Goal: Task Accomplishment & Management: Manage account settings

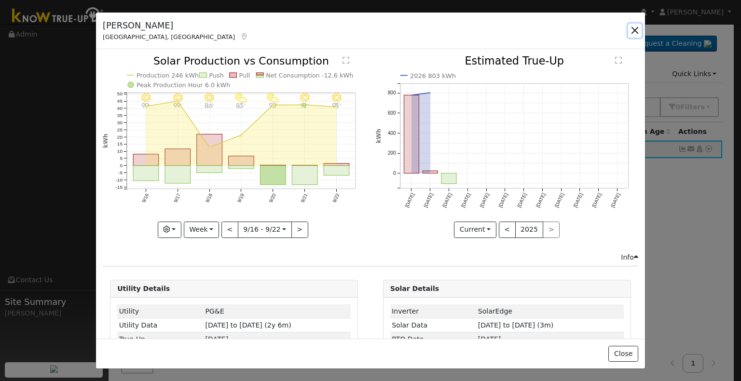
click at [633, 30] on button "button" at bounding box center [635, 31] width 14 height 14
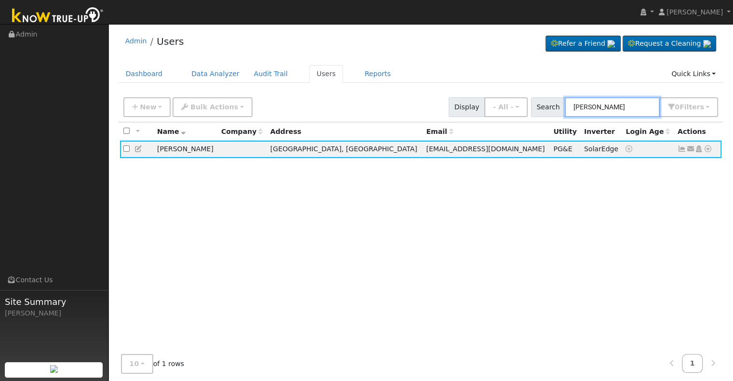
drag, startPoint x: 655, startPoint y: 105, endPoint x: 559, endPoint y: 102, distance: 96.0
click at [559, 102] on div "Search [PERSON_NAME] 0 Filter s Role Show - All - Show Leads Admin Billing Admi…" at bounding box center [625, 107] width 188 height 20
paste input "[PERSON_NAME] and [PERSON_NAME]"
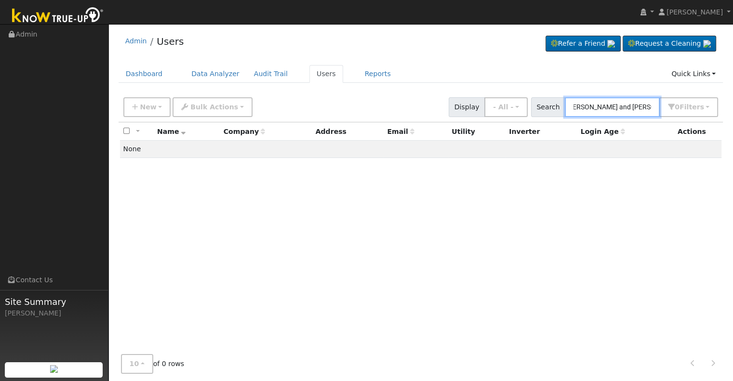
click at [601, 108] on input "[PERSON_NAME] and [PERSON_NAME]" at bounding box center [612, 107] width 95 height 20
drag, startPoint x: 606, startPoint y: 106, endPoint x: 570, endPoint y: 102, distance: 36.3
click at [570, 102] on div "Search [PERSON_NAME] 0 Filter s Role Show - All - Show Leads Admin Billing Admi…" at bounding box center [625, 107] width 188 height 20
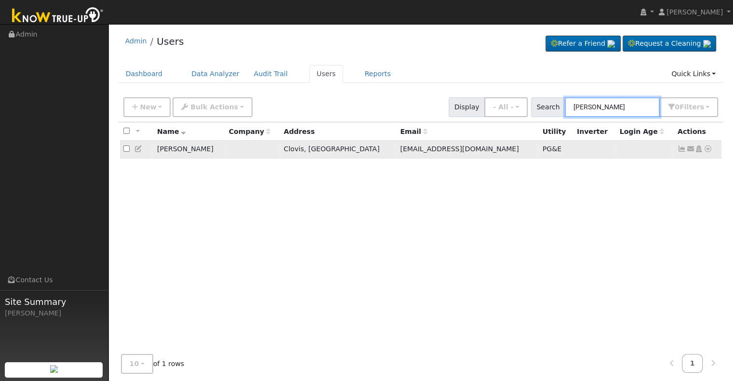
type input "[PERSON_NAME]"
click at [678, 150] on icon at bounding box center [682, 149] width 9 height 7
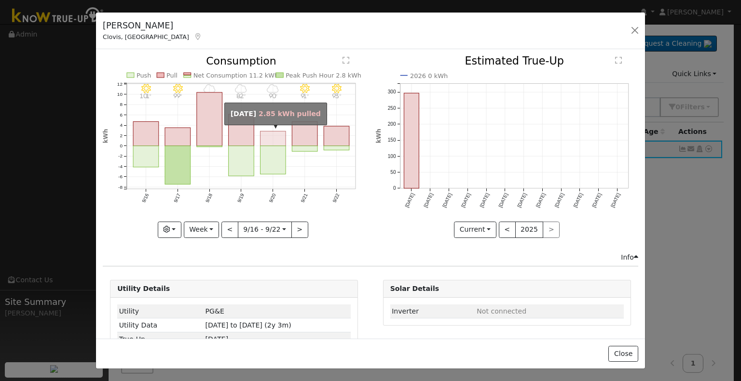
click at [276, 137] on rect "onclick=""" at bounding box center [273, 139] width 26 height 14
type input "[DATE]"
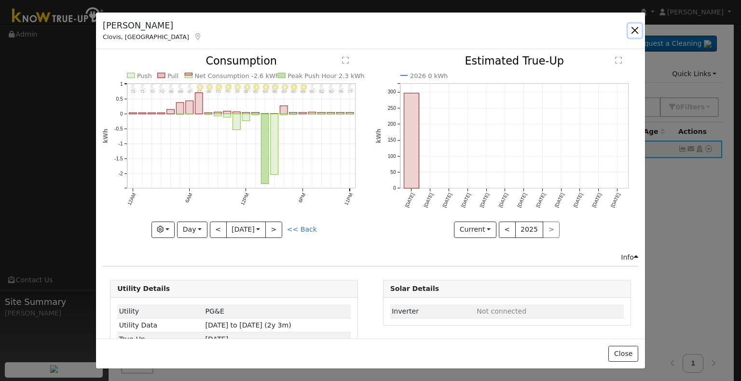
click at [634, 29] on button "button" at bounding box center [635, 31] width 14 height 14
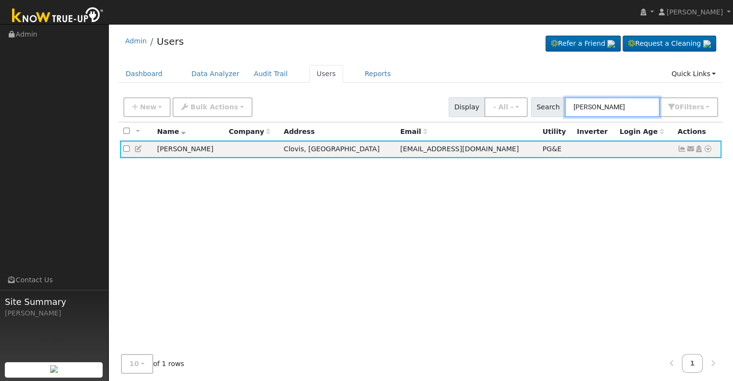
click at [633, 105] on input "[PERSON_NAME]" at bounding box center [612, 107] width 95 height 20
click at [681, 148] on icon at bounding box center [682, 149] width 9 height 7
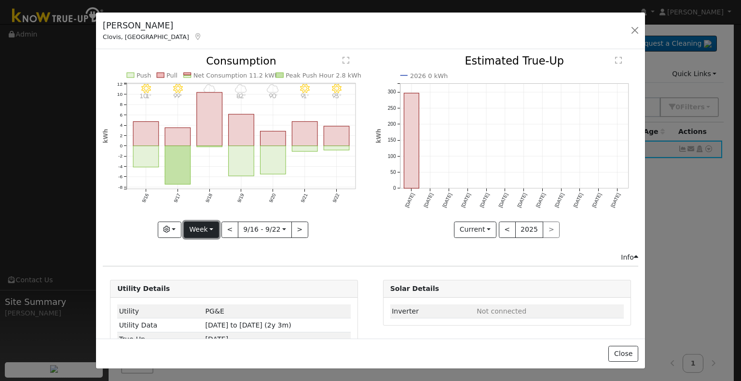
click at [208, 226] on button "Week" at bounding box center [201, 230] width 35 height 16
click at [202, 276] on link "Month" at bounding box center [217, 277] width 67 height 14
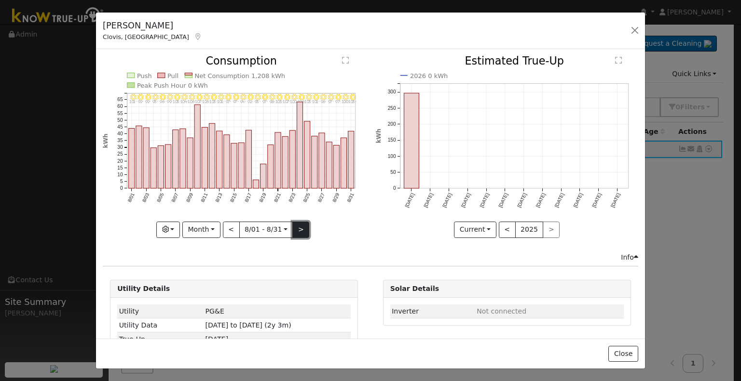
click at [295, 228] on button ">" at bounding box center [300, 230] width 17 height 16
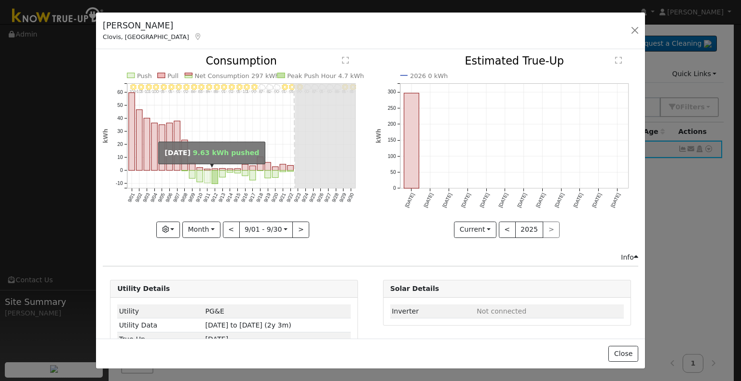
click at [204, 175] on rect "onclick=""" at bounding box center [207, 177] width 6 height 13
type input "[DATE]"
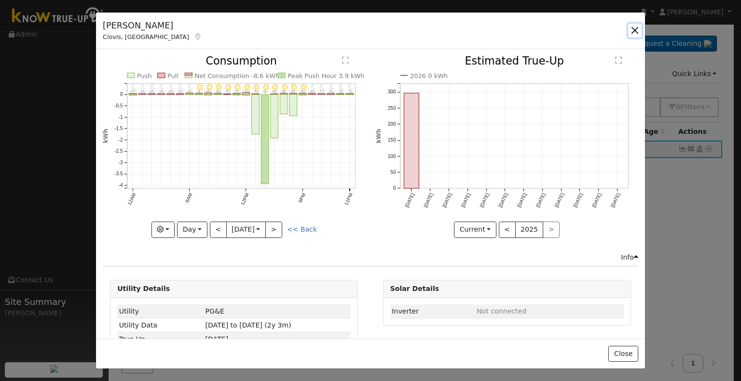
click at [635, 30] on button "button" at bounding box center [635, 31] width 14 height 14
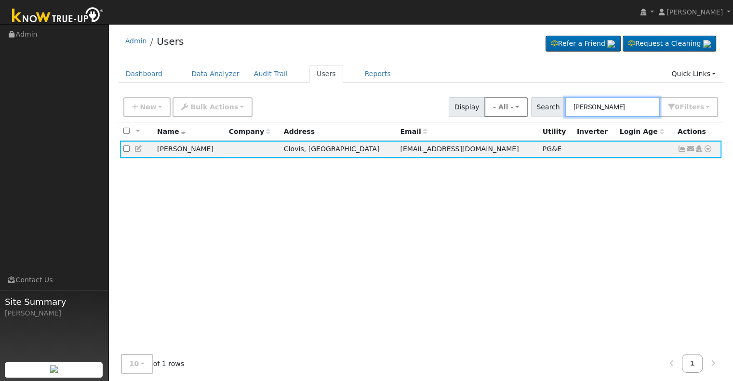
drag, startPoint x: 634, startPoint y: 105, endPoint x: 525, endPoint y: 101, distance: 108.6
click at [525, 101] on div "New Add User Quick Add Quick Connect Quick Convert Lead Bulk Actions Send Email…" at bounding box center [421, 105] width 599 height 23
paste input "[PERSON_NAME]"
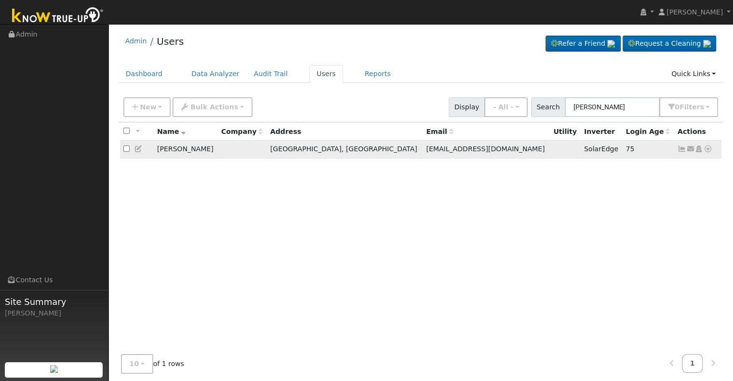
click at [682, 150] on icon at bounding box center [682, 149] width 9 height 7
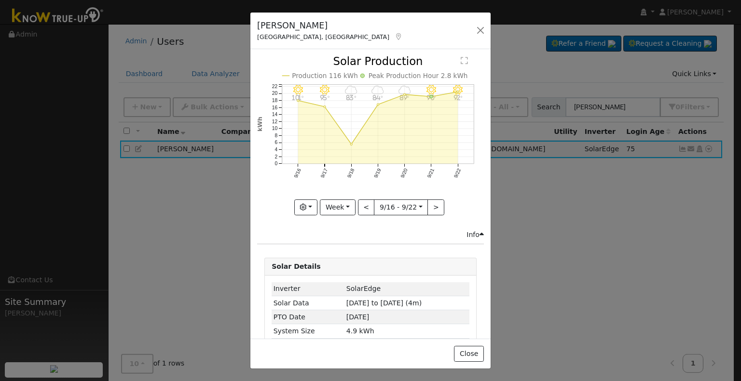
click at [394, 36] on icon at bounding box center [398, 36] width 9 height 7
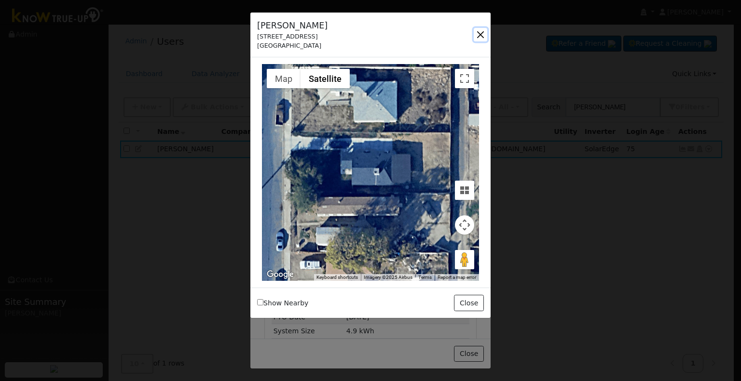
click at [480, 35] on button "button" at bounding box center [481, 35] width 14 height 14
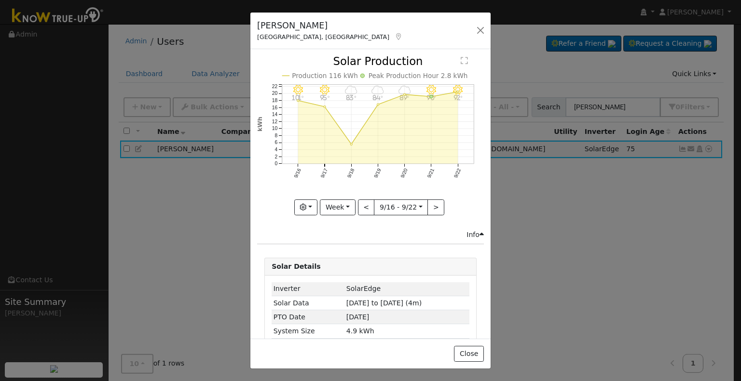
click at [638, 106] on div "[PERSON_NAME][GEOGRAPHIC_DATA], [GEOGRAPHIC_DATA] Default Account Default Accou…" at bounding box center [370, 190] width 741 height 381
click at [478, 29] on button "button" at bounding box center [481, 31] width 14 height 14
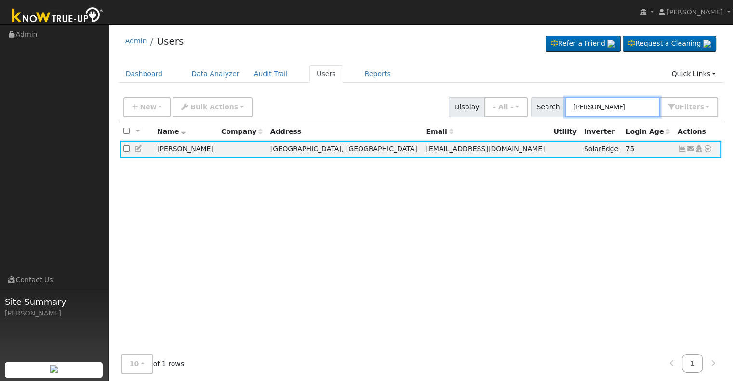
drag, startPoint x: 639, startPoint y: 110, endPoint x: 545, endPoint y: 111, distance: 93.6
click at [545, 111] on div "Search [PERSON_NAME] 0 Filter s Role Show - All - Show Leads Admin Billing Admi…" at bounding box center [625, 107] width 188 height 20
paste input "[PERSON_NAME] and [PERSON_NAME]"
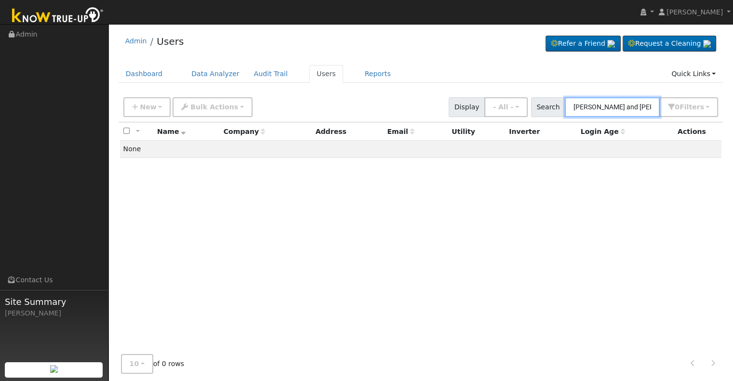
click at [631, 108] on input "[PERSON_NAME] and [PERSON_NAME]" at bounding box center [612, 107] width 95 height 20
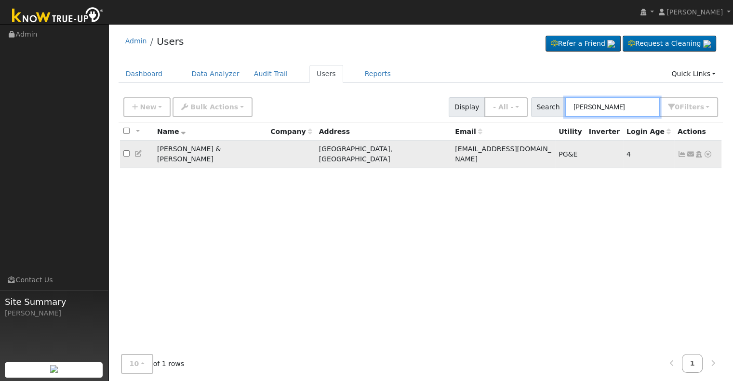
type input "[PERSON_NAME]"
click at [681, 151] on icon at bounding box center [682, 154] width 9 height 7
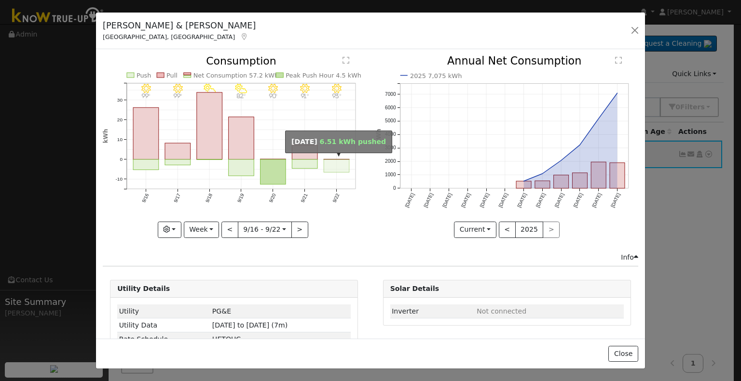
click at [332, 161] on rect "onclick=""" at bounding box center [337, 166] width 26 height 13
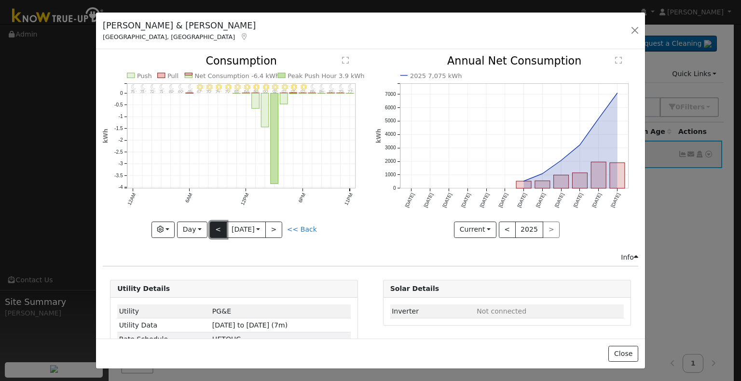
click at [210, 225] on button "<" at bounding box center [218, 230] width 17 height 16
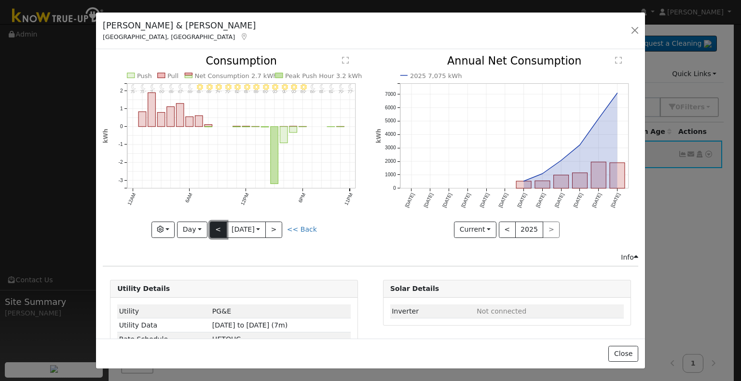
click at [219, 224] on button "<" at bounding box center [218, 230] width 17 height 16
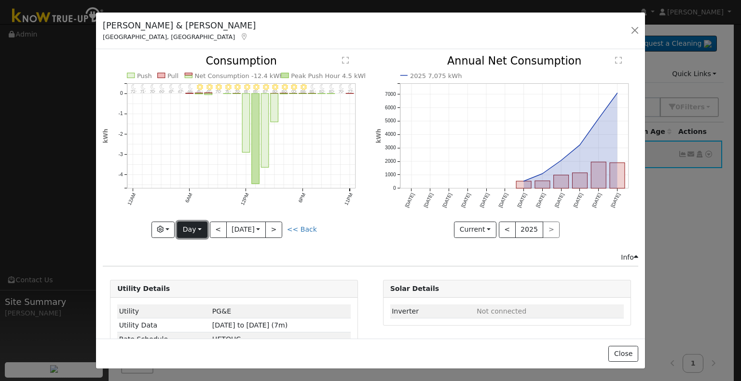
click at [189, 229] on button "Day" at bounding box center [192, 230] width 30 height 16
click at [196, 271] on link "Month" at bounding box center [210, 277] width 67 height 14
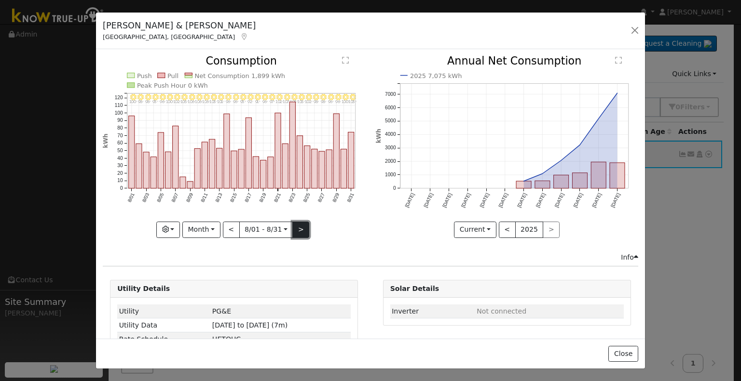
click at [293, 229] on button ">" at bounding box center [300, 230] width 17 height 16
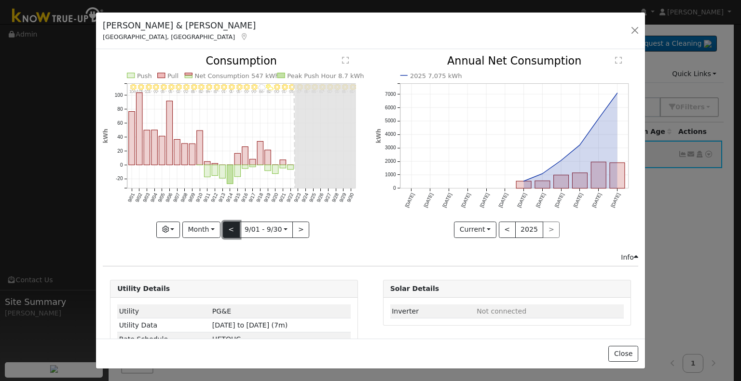
click at [227, 229] on button "<" at bounding box center [231, 230] width 17 height 16
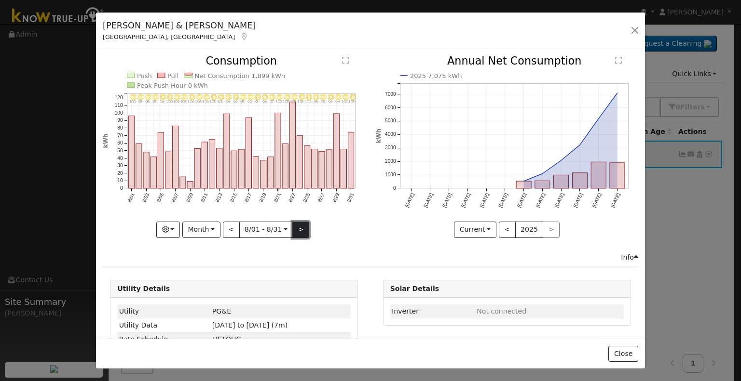
click at [294, 226] on button ">" at bounding box center [300, 230] width 17 height 16
type input "[DATE]"
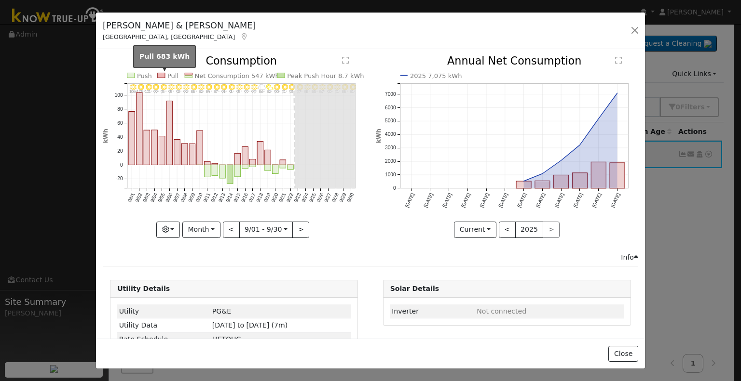
click at [163, 75] on rect at bounding box center [161, 75] width 7 height 5
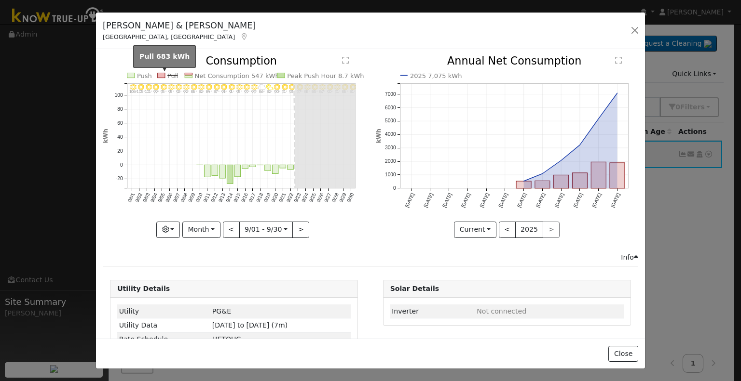
click at [163, 75] on rect at bounding box center [161, 75] width 7 height 5
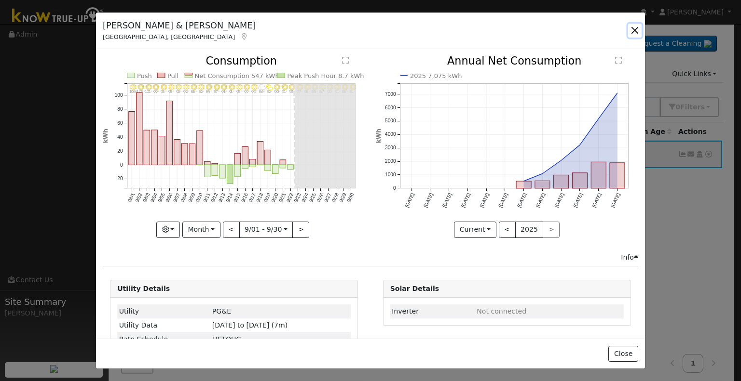
click at [634, 31] on button "button" at bounding box center [635, 31] width 14 height 14
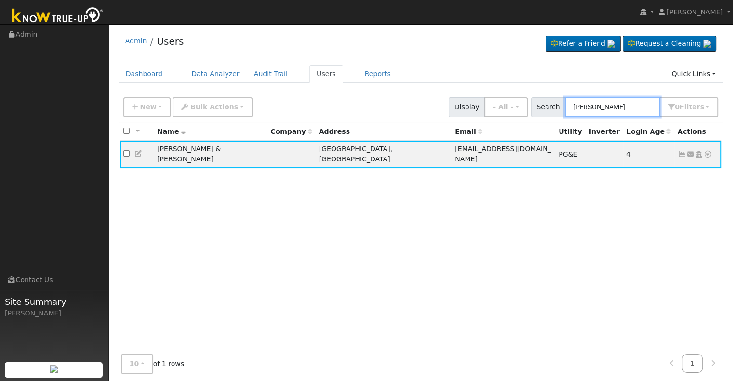
drag, startPoint x: 619, startPoint y: 105, endPoint x: 567, endPoint y: 107, distance: 52.6
click at [567, 107] on div "Search [PERSON_NAME] 0 Filter s Role Show - All - Show Leads Admin Billing Admi…" at bounding box center [625, 107] width 188 height 20
paste input "[PERSON_NAME] & [PERSON_NAME]"
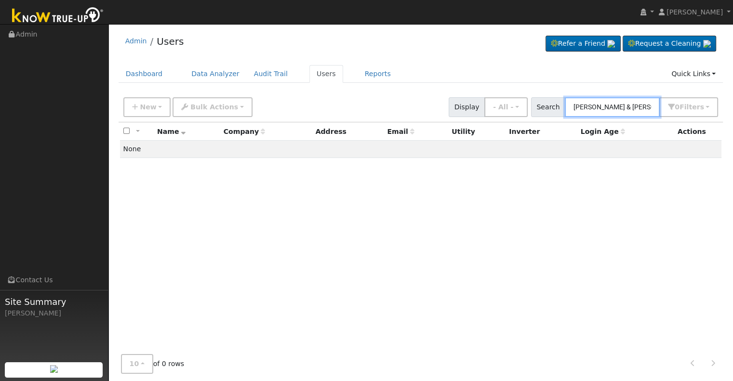
click at [604, 104] on input "[PERSON_NAME] & [PERSON_NAME]" at bounding box center [612, 107] width 95 height 20
drag, startPoint x: 627, startPoint y: 108, endPoint x: 596, endPoint y: 108, distance: 30.9
click at [596, 108] on input "[PERSON_NAME] & [PERSON_NAME]" at bounding box center [612, 107] width 95 height 20
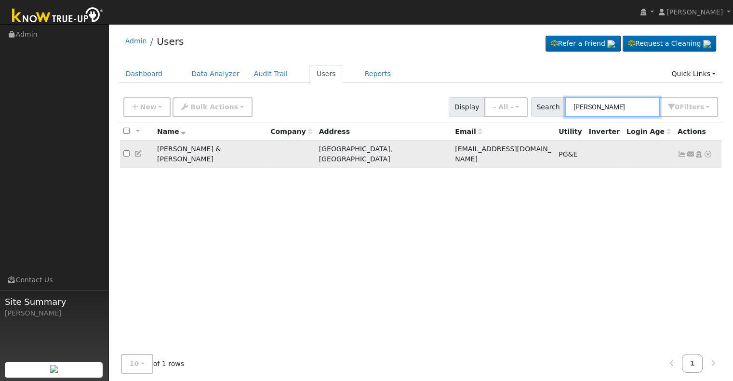
type input "[PERSON_NAME]"
click at [682, 151] on icon at bounding box center [682, 154] width 9 height 7
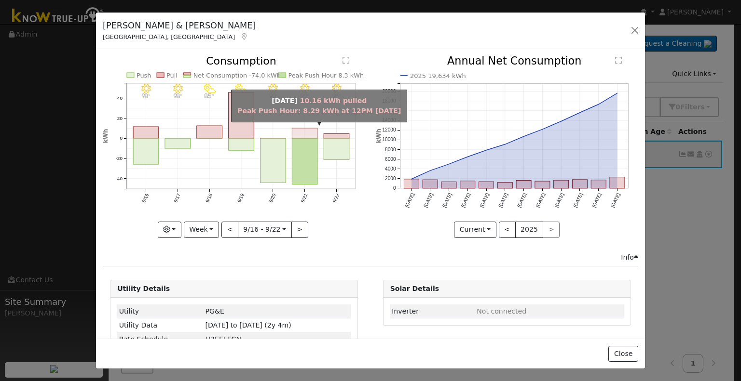
click at [313, 133] on rect "onclick=""" at bounding box center [305, 133] width 26 height 10
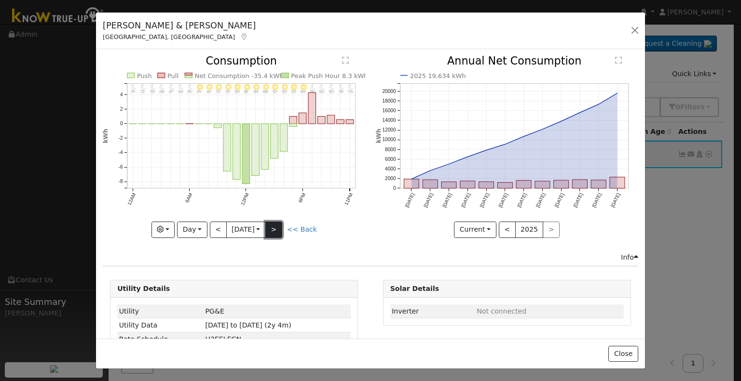
click at [278, 227] on button ">" at bounding box center [273, 230] width 17 height 16
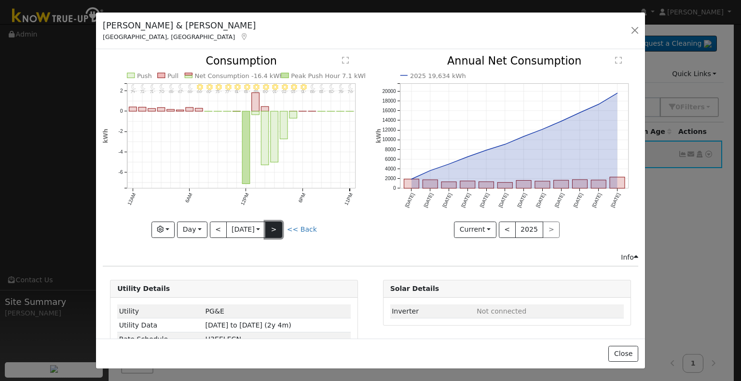
click at [278, 227] on button ">" at bounding box center [273, 230] width 17 height 16
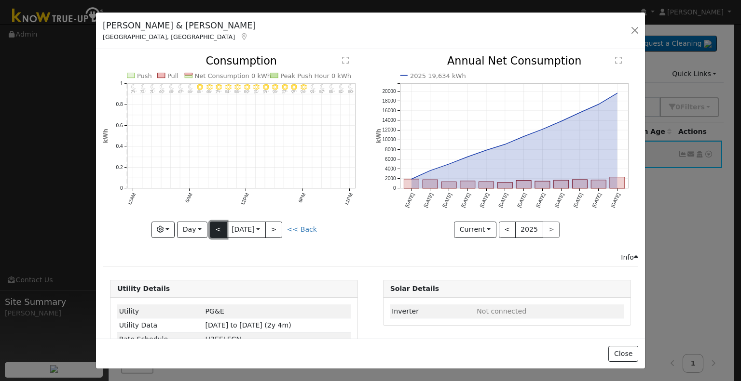
click at [215, 223] on button "<" at bounding box center [218, 230] width 17 height 16
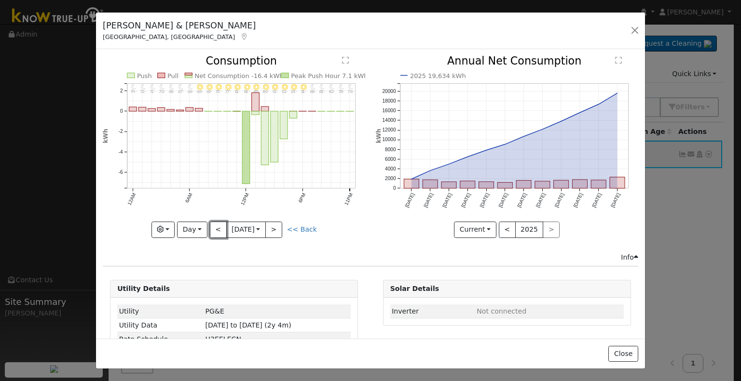
click at [215, 223] on button "<" at bounding box center [218, 230] width 17 height 16
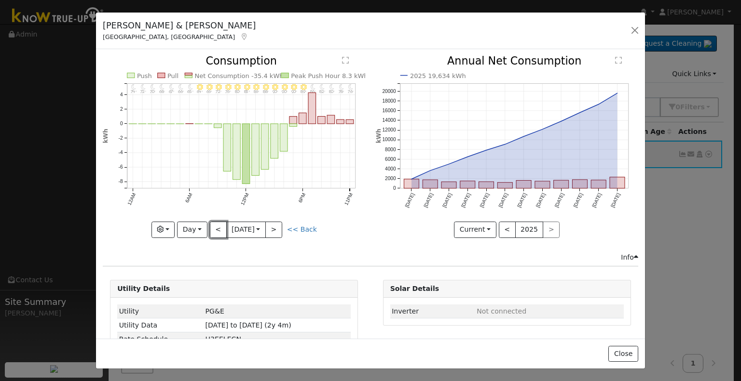
click at [215, 223] on button "<" at bounding box center [218, 230] width 17 height 16
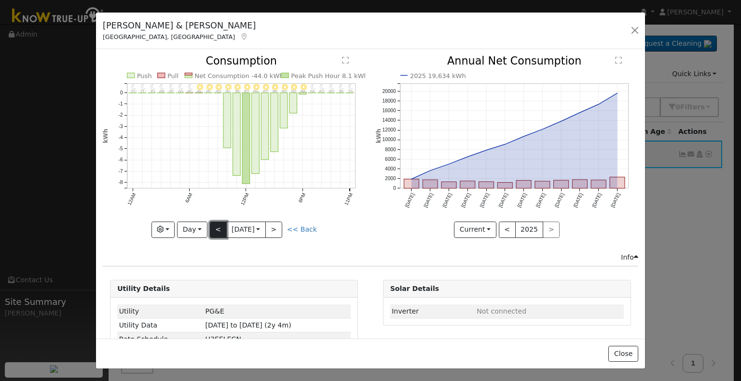
click at [224, 231] on button "<" at bounding box center [218, 230] width 17 height 16
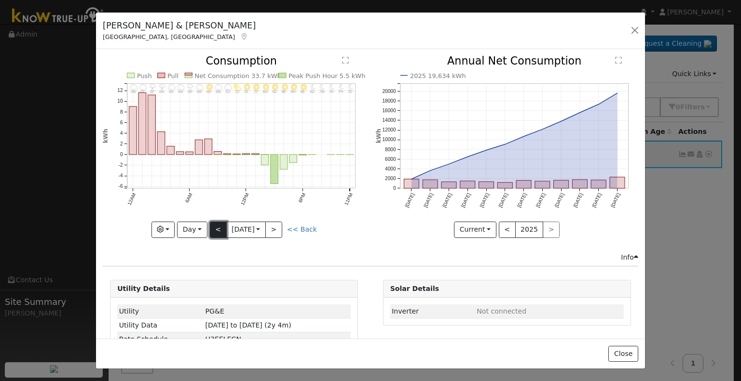
click at [221, 229] on button "<" at bounding box center [218, 230] width 17 height 16
type input "[DATE]"
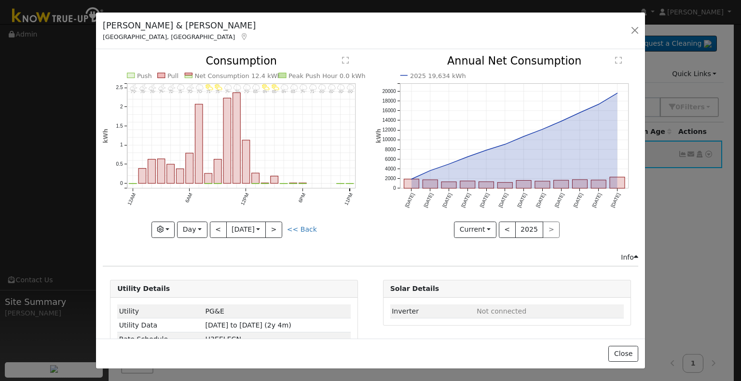
click at [240, 38] on icon at bounding box center [244, 36] width 9 height 7
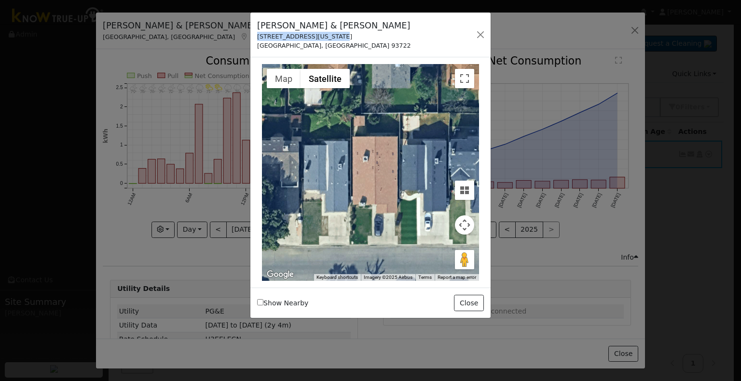
drag, startPoint x: 255, startPoint y: 34, endPoint x: 335, endPoint y: 35, distance: 80.1
click at [335, 35] on div "[PERSON_NAME] & [PERSON_NAME] [STREET_ADDRESS][US_STATE]" at bounding box center [334, 34] width 164 height 31
copy div "[STREET_ADDRESS][US_STATE]"
click at [477, 36] on button "button" at bounding box center [481, 35] width 14 height 14
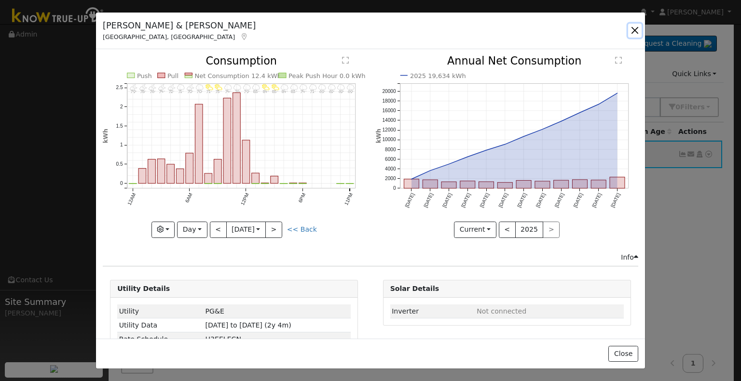
click at [636, 30] on button "button" at bounding box center [635, 31] width 14 height 14
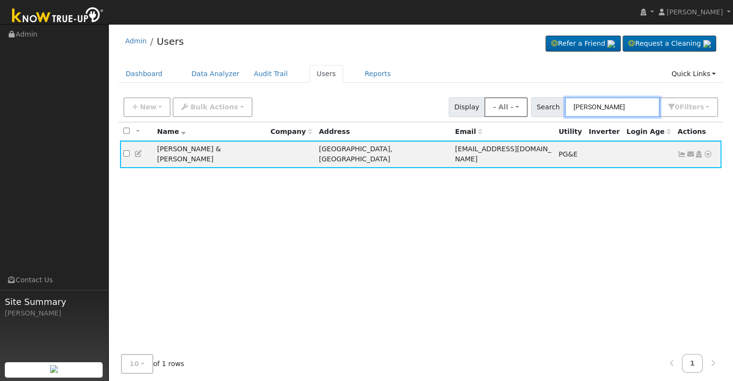
drag, startPoint x: 620, startPoint y: 106, endPoint x: 519, endPoint y: 105, distance: 101.3
click at [519, 105] on div "New Add User Quick Add Quick Connect Quick Convert Lead Bulk Actions Send Email…" at bounding box center [421, 105] width 599 height 23
paste input "[PERSON_NAME] and [PERSON_NAME]"
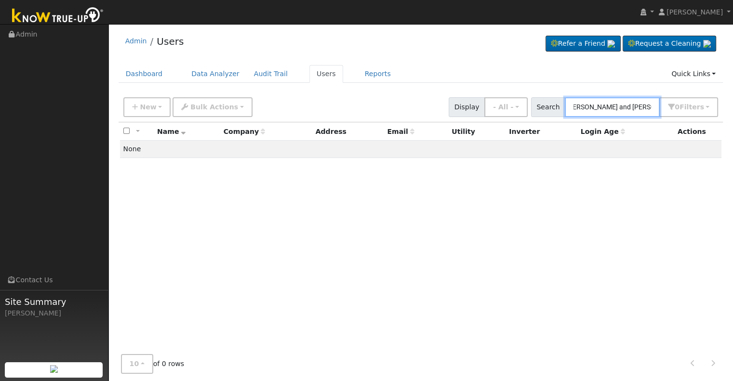
click at [625, 109] on input "[PERSON_NAME] and [PERSON_NAME]" at bounding box center [612, 107] width 95 height 20
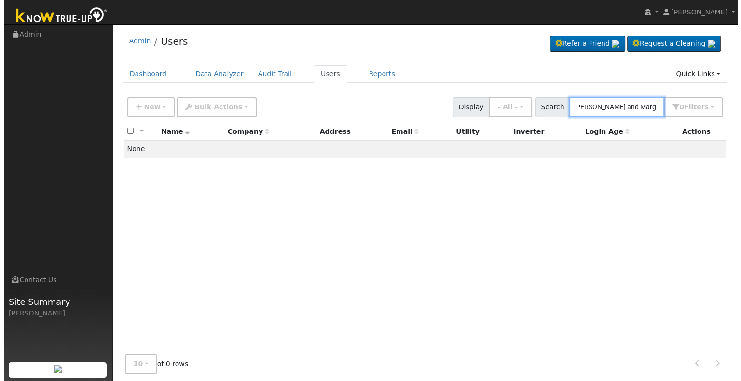
scroll to position [0, 0]
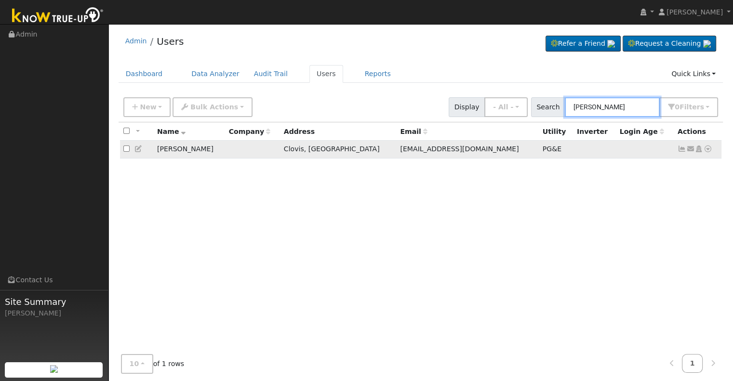
type input "[PERSON_NAME]"
click at [683, 149] on icon at bounding box center [682, 149] width 9 height 7
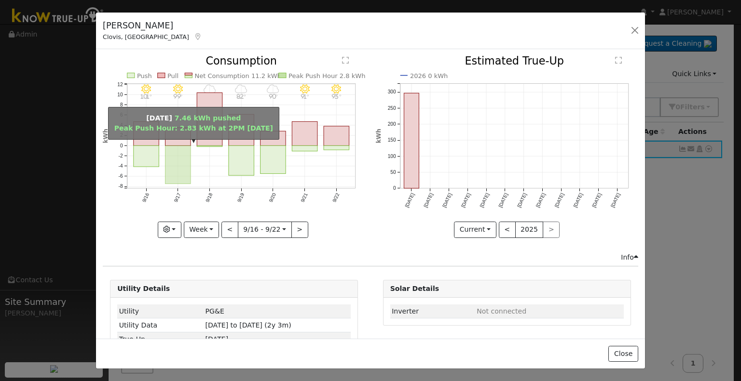
click at [176, 155] on rect "onclick=""" at bounding box center [178, 165] width 26 height 38
type input "[DATE]"
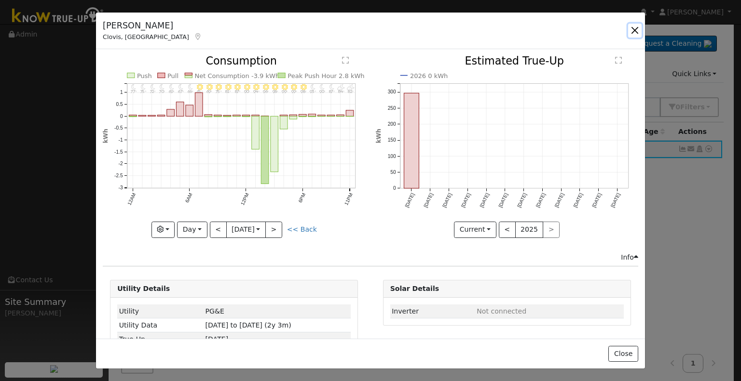
click at [635, 31] on button "button" at bounding box center [635, 31] width 14 height 14
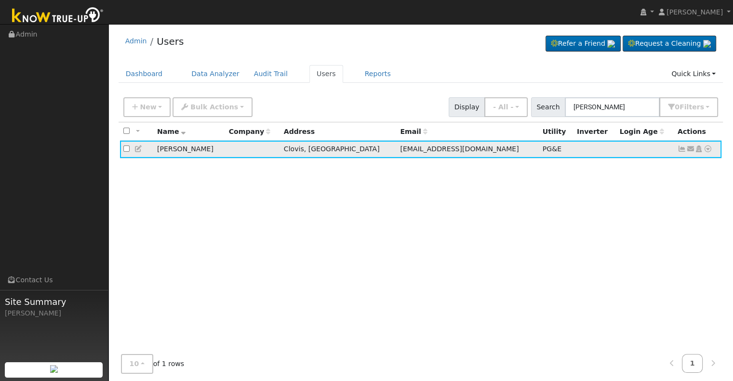
click at [679, 150] on icon at bounding box center [682, 149] width 9 height 7
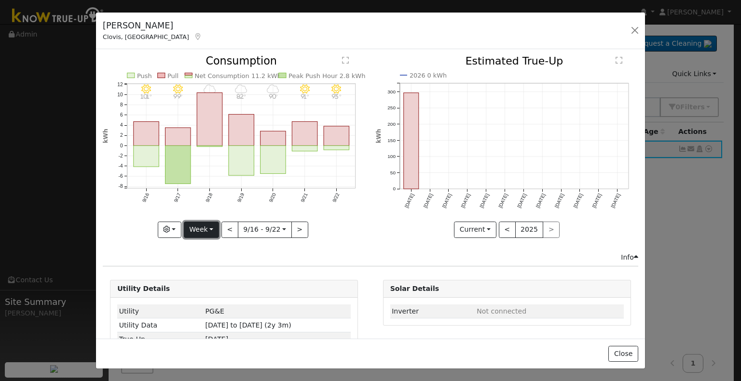
click at [207, 225] on button "Week" at bounding box center [201, 230] width 35 height 16
click at [208, 272] on link "Month" at bounding box center [217, 277] width 67 height 14
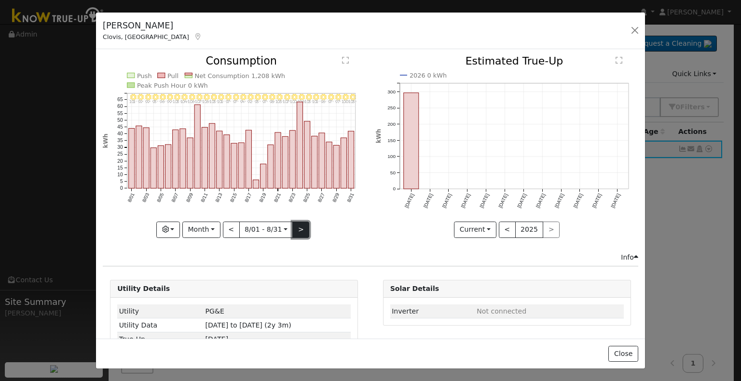
click at [300, 225] on button ">" at bounding box center [300, 230] width 17 height 16
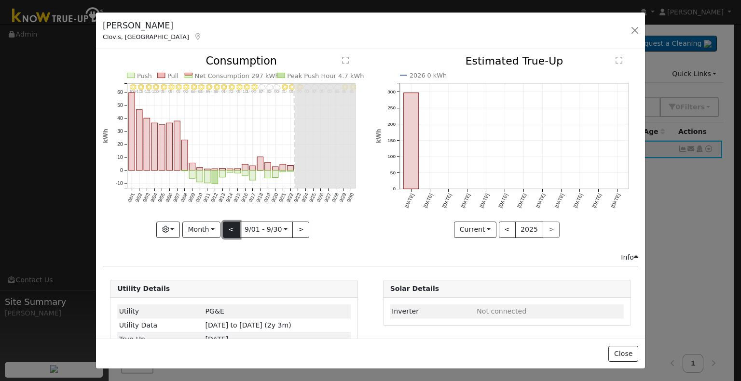
click at [231, 225] on button "<" at bounding box center [231, 230] width 17 height 16
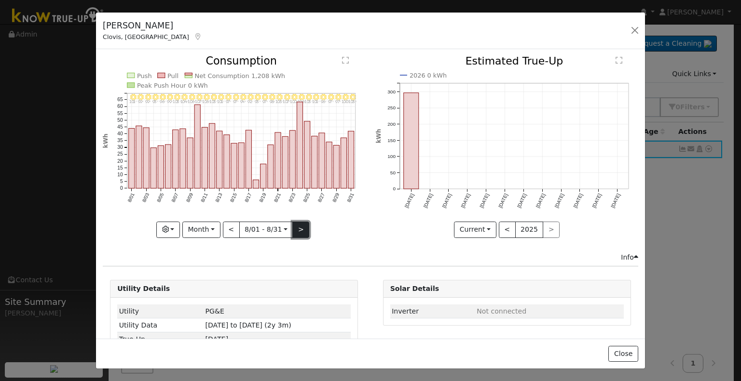
click at [300, 222] on button ">" at bounding box center [300, 230] width 17 height 16
type input "[DATE]"
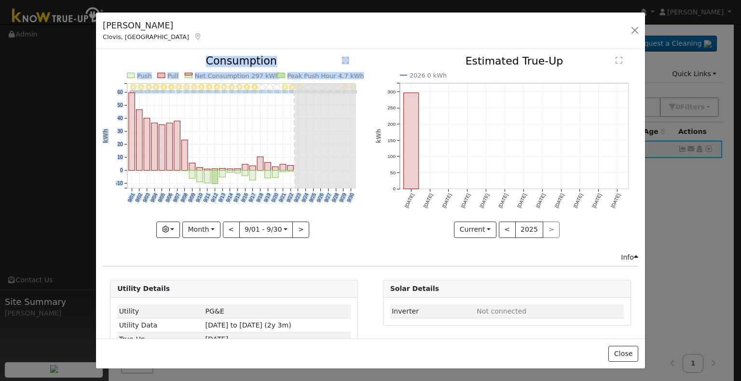
drag, startPoint x: 300, startPoint y: 221, endPoint x: 222, endPoint y: 136, distance: 115.4
click at [222, 136] on div "9/30 - MostlyClear 83° 9/29 - MostlyClear 85° 9/28 - MostlyCloudy 88° 9/27 - Mo…" at bounding box center [234, 147] width 262 height 182
click at [222, 136] on icon "9/30 - MostlyClear 83° 9/29 - MostlyClear 85° 9/28 - MostlyCloudy 88° 9/27 - Mo…" at bounding box center [234, 144] width 262 height 176
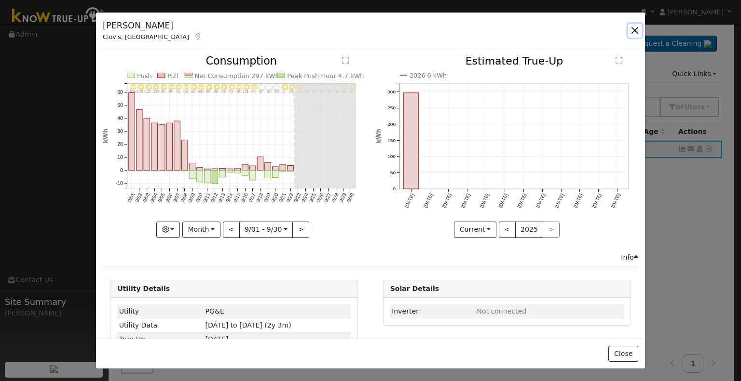
click at [639, 31] on button "button" at bounding box center [635, 31] width 14 height 14
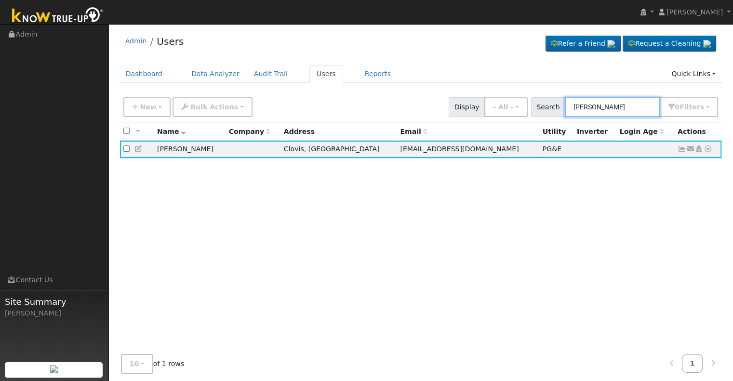
drag, startPoint x: 657, startPoint y: 103, endPoint x: 559, endPoint y: 103, distance: 97.9
click at [559, 103] on div "Search [PERSON_NAME] 0 Filter s Role Show - All - Show Leads Admin Billing Admi…" at bounding box center [625, 107] width 188 height 20
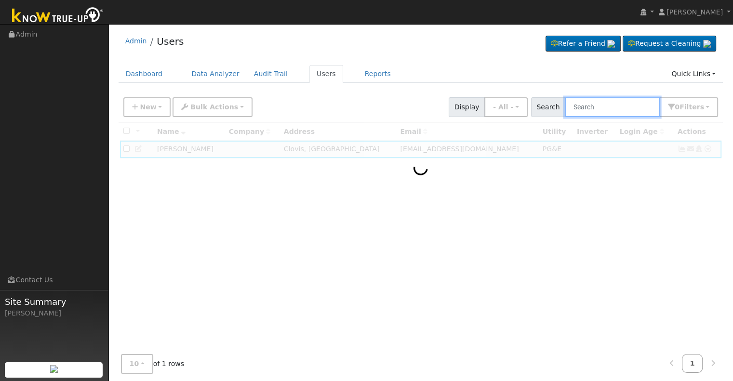
click at [584, 103] on input "text" at bounding box center [612, 107] width 95 height 20
paste input "[PERSON_NAME]"
type input "[PERSON_NAME]"
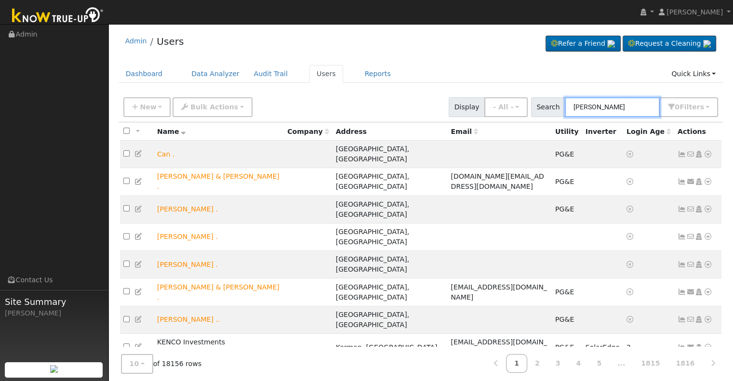
drag, startPoint x: 630, startPoint y: 105, endPoint x: 543, endPoint y: 104, distance: 86.8
click at [543, 104] on div "Search [PERSON_NAME] 0 Filter s Role Show - All - Show Leads Admin Billing Admi…" at bounding box center [625, 107] width 188 height 20
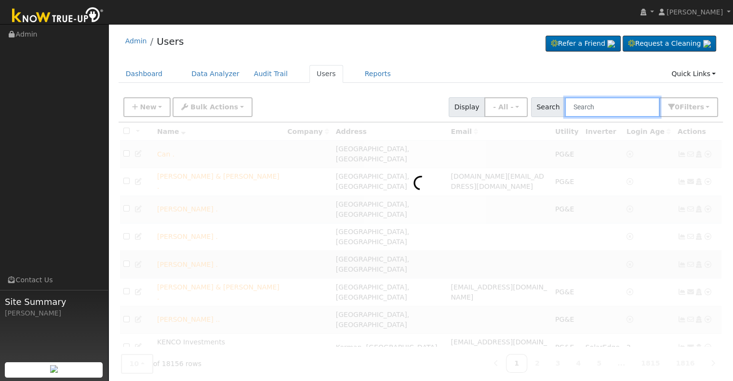
paste input "[PERSON_NAME]"
type input "[PERSON_NAME]"
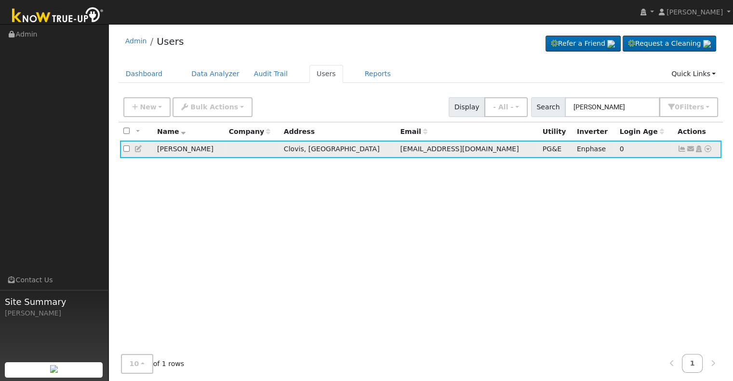
click at [680, 149] on icon at bounding box center [682, 149] width 9 height 7
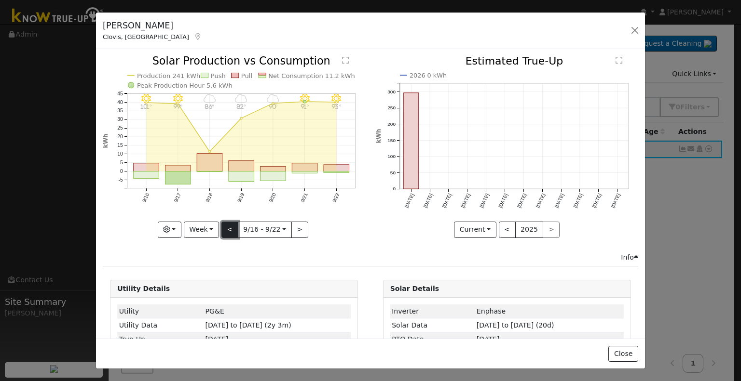
click at [228, 230] on button "<" at bounding box center [229, 230] width 17 height 16
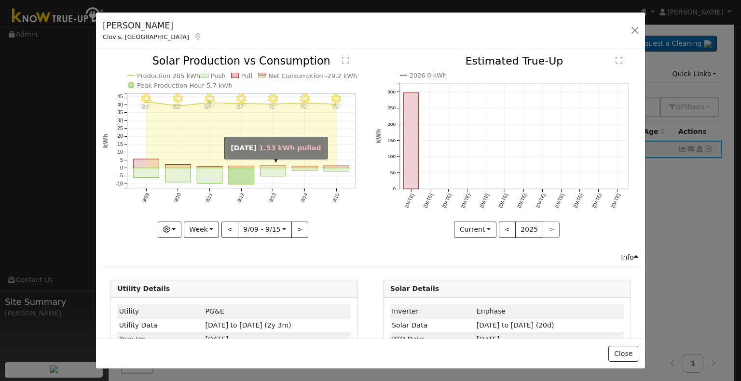
click at [279, 166] on rect "onclick=""" at bounding box center [273, 167] width 26 height 2
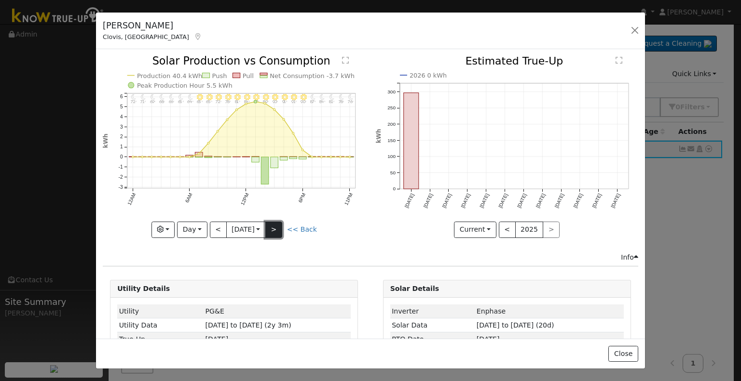
click at [281, 223] on button ">" at bounding box center [273, 230] width 17 height 16
type input "[DATE]"
